Goal: Task Accomplishment & Management: Use online tool/utility

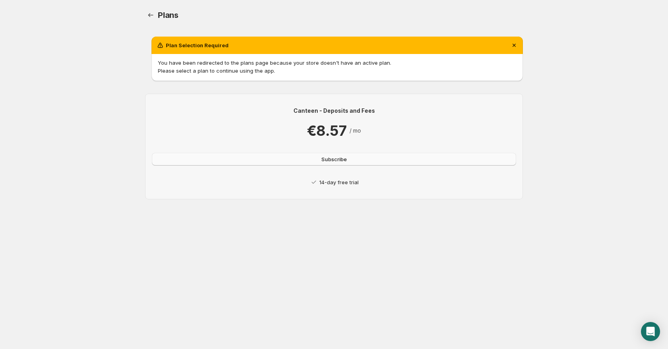
click at [337, 160] on span "Subscribe" at bounding box center [333, 159] width 25 height 8
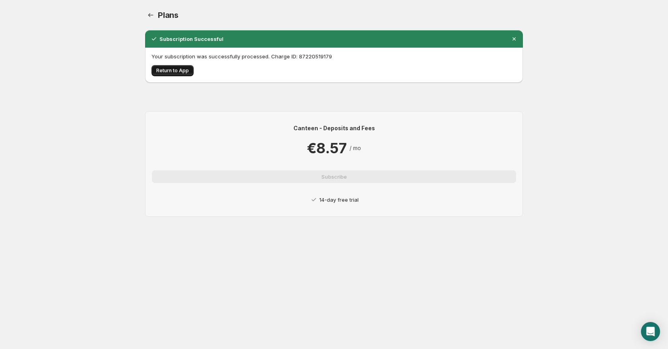
click at [178, 71] on span "Return to App" at bounding box center [172, 71] width 33 height 6
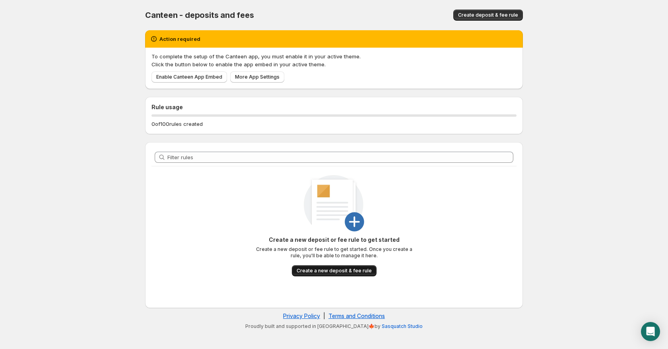
click at [316, 271] on span "Create a new deposit & fee rule" at bounding box center [333, 271] width 75 height 6
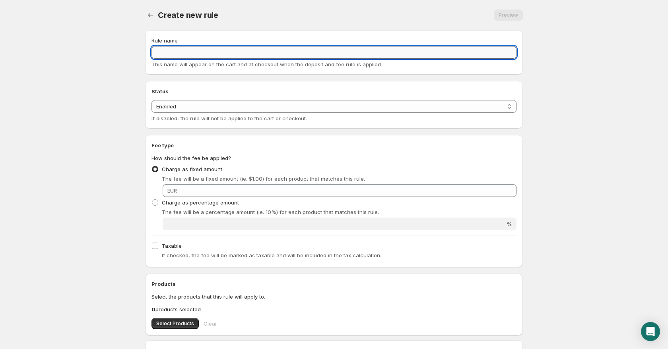
click at [198, 54] on input "Rule name" at bounding box center [333, 52] width 365 height 13
type input "Thermobox"
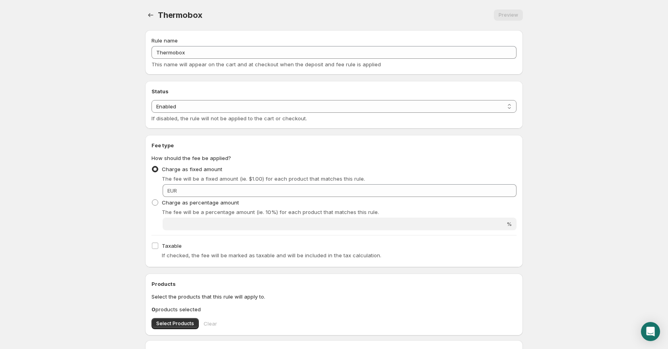
click at [328, 11] on div "Preview" at bounding box center [367, 15] width 311 height 11
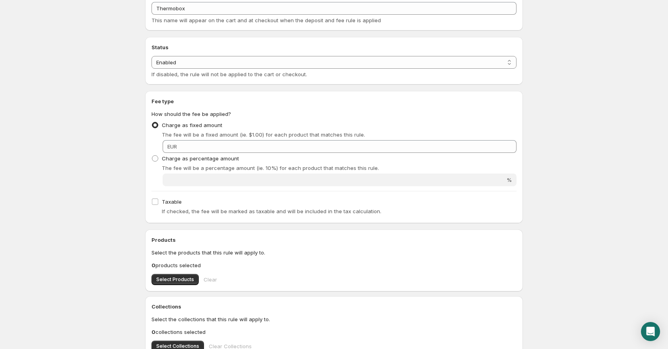
scroll to position [40, 0]
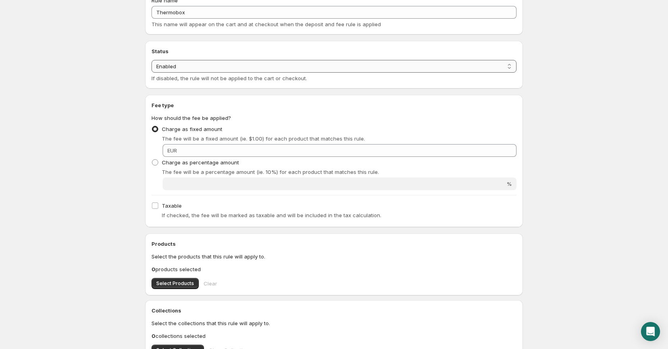
click at [289, 70] on select "Enabled Disabled" at bounding box center [333, 66] width 365 height 13
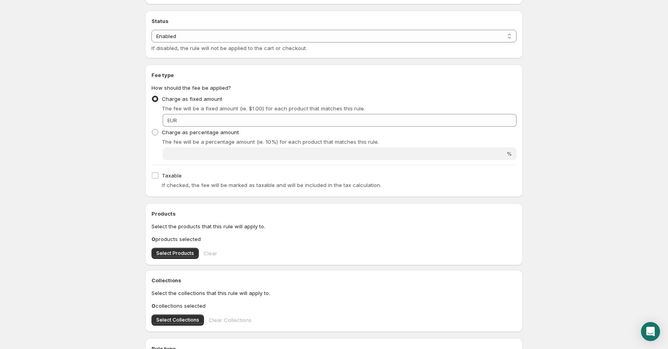
scroll to position [79, 0]
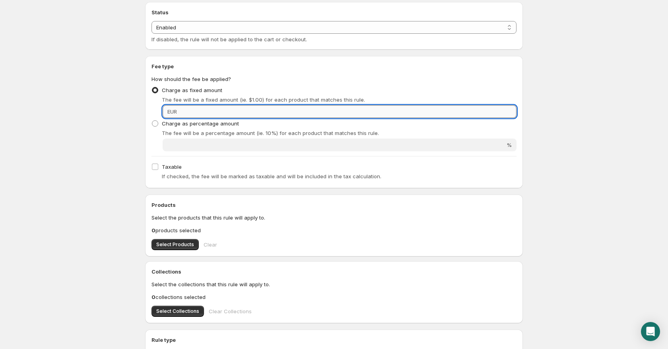
click at [238, 113] on input "Fixed amount" at bounding box center [347, 111] width 337 height 13
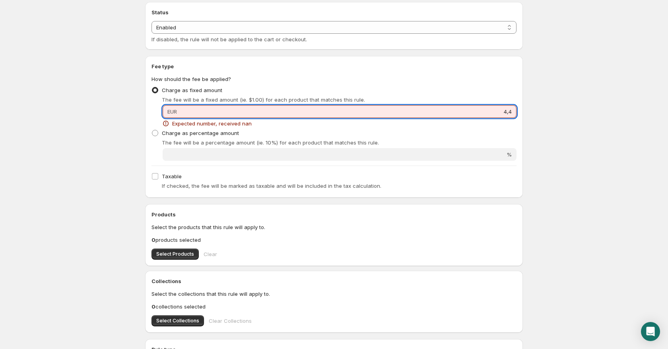
click at [336, 114] on input "4,4" at bounding box center [347, 111] width 337 height 13
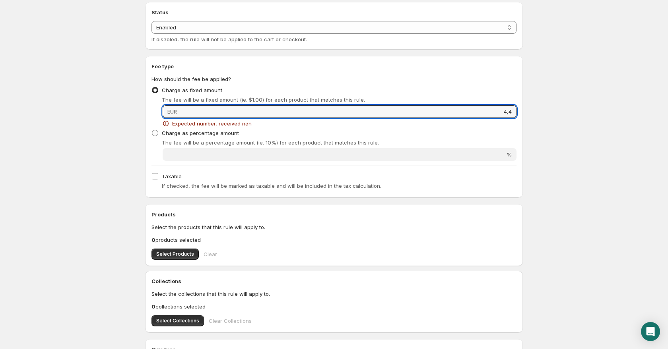
drag, startPoint x: 511, startPoint y: 111, endPoint x: 517, endPoint y: 110, distance: 6.9
click at [511, 111] on input "4,4" at bounding box center [347, 111] width 337 height 13
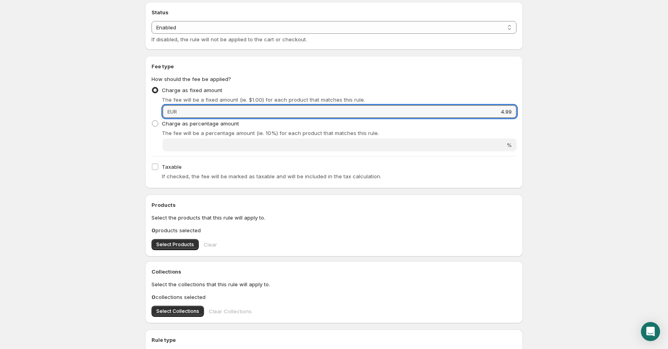
type input "4.99"
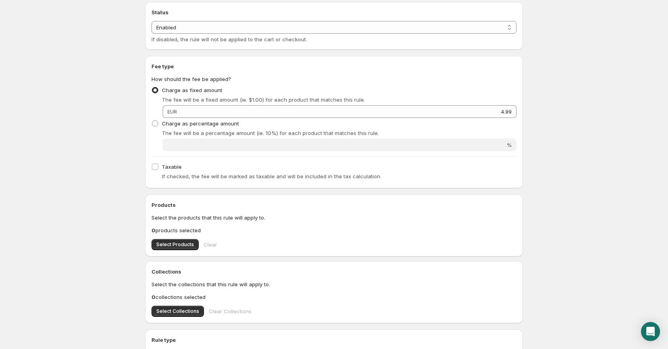
click at [571, 125] on body "Home Help Thermobox. This page is ready Thermobox Preview More actions Preview …" at bounding box center [334, 95] width 668 height 349
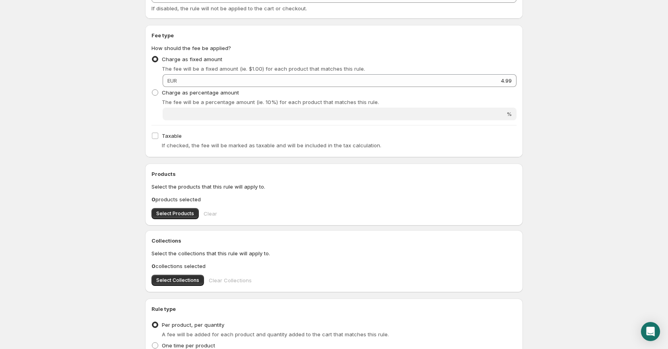
scroll to position [130, 0]
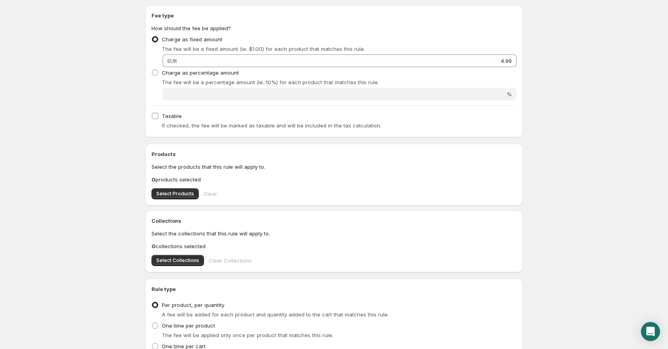
click at [161, 113] on label "Taxable" at bounding box center [166, 115] width 30 height 11
click at [158, 113] on input "Taxable" at bounding box center [155, 116] width 6 height 6
checkbox input "true"
click at [130, 110] on body "Home Help Thermobox. This page is ready Thermobox Preview More actions Preview …" at bounding box center [334, 44] width 668 height 349
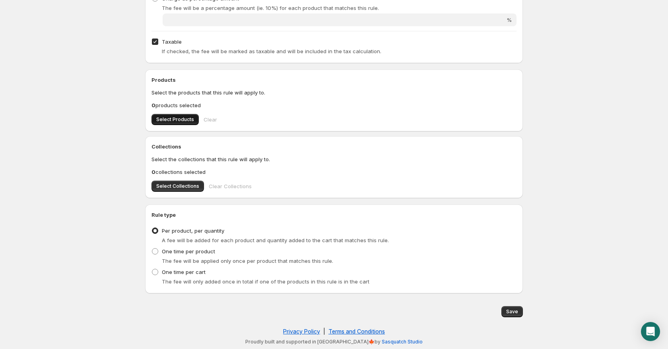
click at [166, 116] on span "Select Products" at bounding box center [175, 119] width 38 height 6
click at [183, 274] on span "One time per cart" at bounding box center [184, 272] width 44 height 6
click at [152, 269] on input "One time per cart" at bounding box center [152, 269] width 0 height 0
radio input "true"
click at [506, 315] on button "Save" at bounding box center [511, 311] width 21 height 11
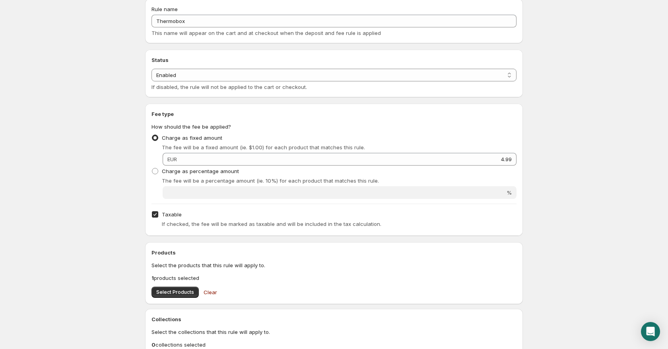
scroll to position [0, 0]
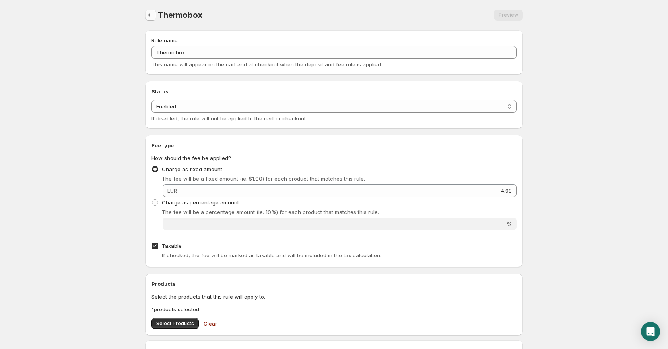
click at [146, 13] on button "Settings" at bounding box center [150, 15] width 11 height 11
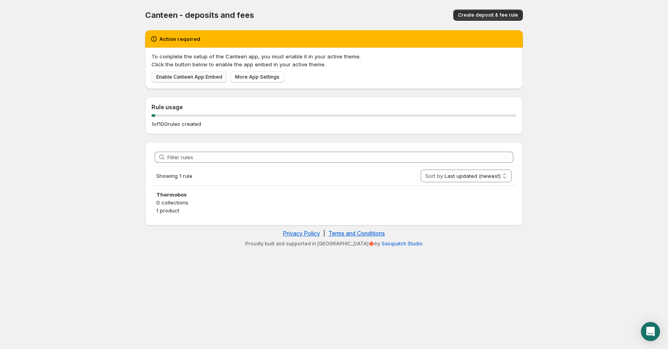
click at [187, 78] on span "Enable Canteen App Embed" at bounding box center [189, 77] width 66 height 6
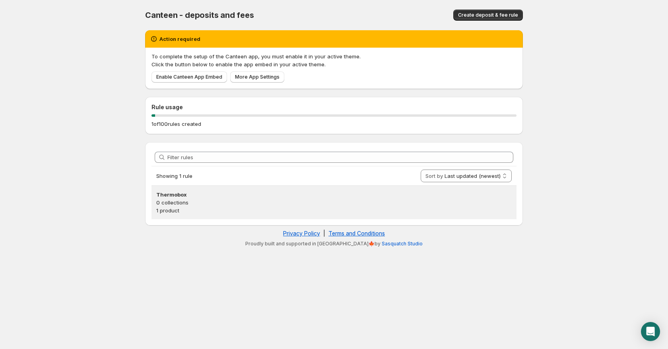
click at [209, 202] on p "0 collections" at bounding box center [333, 203] width 355 height 8
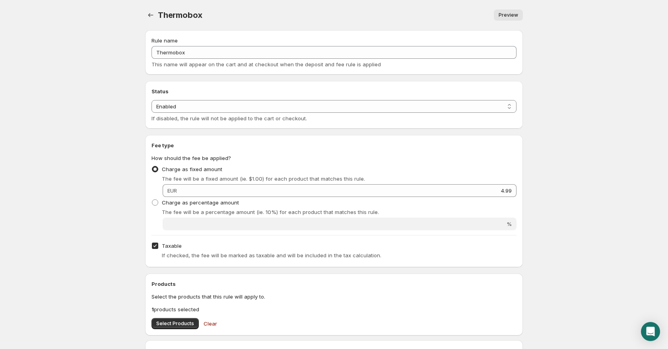
click at [514, 12] on span "Preview" at bounding box center [507, 15] width 19 height 6
click at [149, 14] on icon "Settings" at bounding box center [150, 15] width 5 height 4
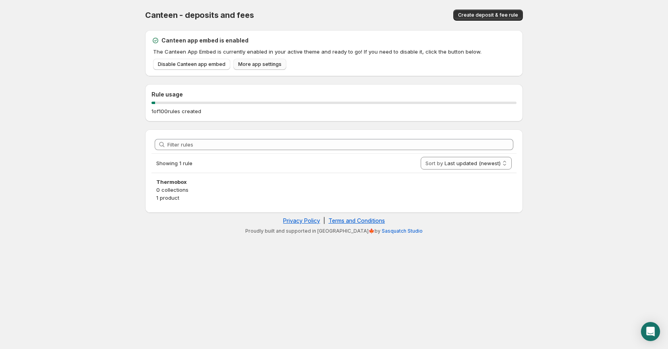
click at [256, 65] on span "More app settings" at bounding box center [259, 64] width 43 height 6
click at [182, 180] on h3 "Thermobox" at bounding box center [333, 182] width 355 height 8
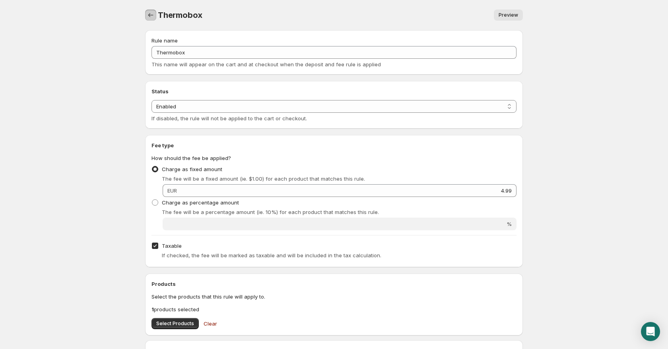
click at [153, 14] on icon "Settings" at bounding box center [151, 15] width 8 height 8
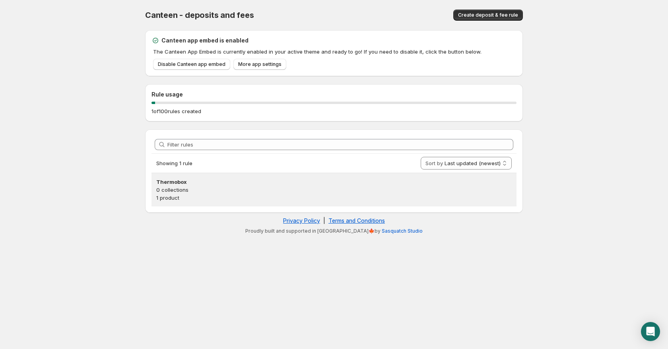
click at [190, 186] on p "0 collections" at bounding box center [333, 190] width 355 height 8
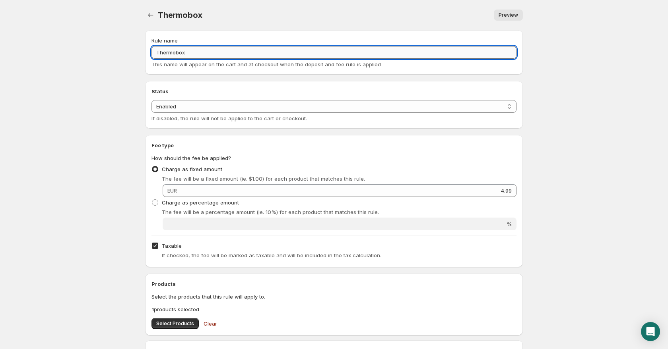
click at [202, 56] on input "Thermobox" at bounding box center [333, 52] width 365 height 13
click at [133, 79] on body "Home Help Thermobox. This page is ready Thermobox Preview More actions Preview …" at bounding box center [334, 174] width 668 height 349
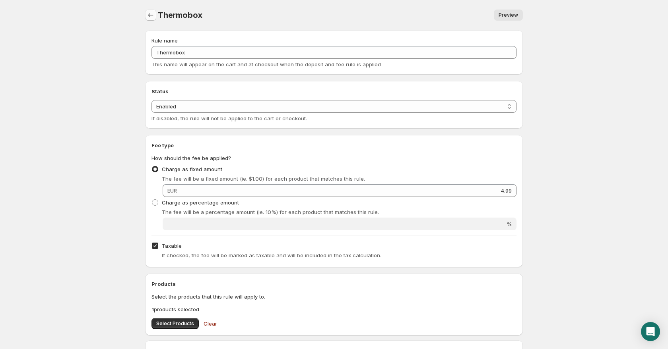
click at [147, 14] on icon "Settings" at bounding box center [151, 15] width 8 height 8
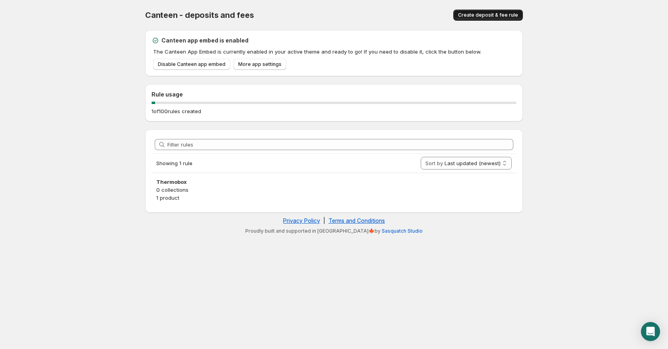
click at [474, 15] on span "Create deposit & fee rule" at bounding box center [488, 15] width 60 height 6
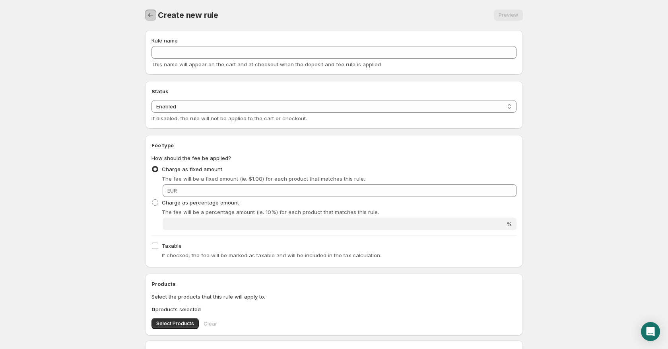
click at [150, 13] on icon "Settings" at bounding box center [151, 15] width 8 height 8
